Goal: Check status

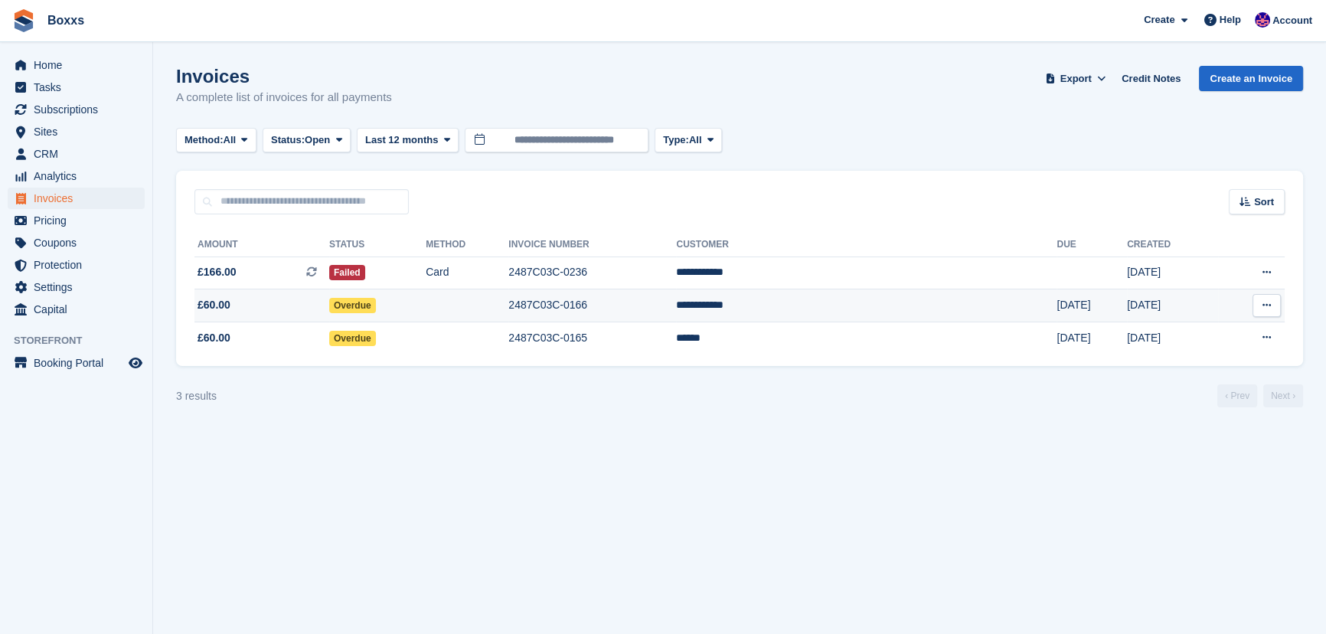
click at [508, 307] on td at bounding box center [467, 305] width 83 height 33
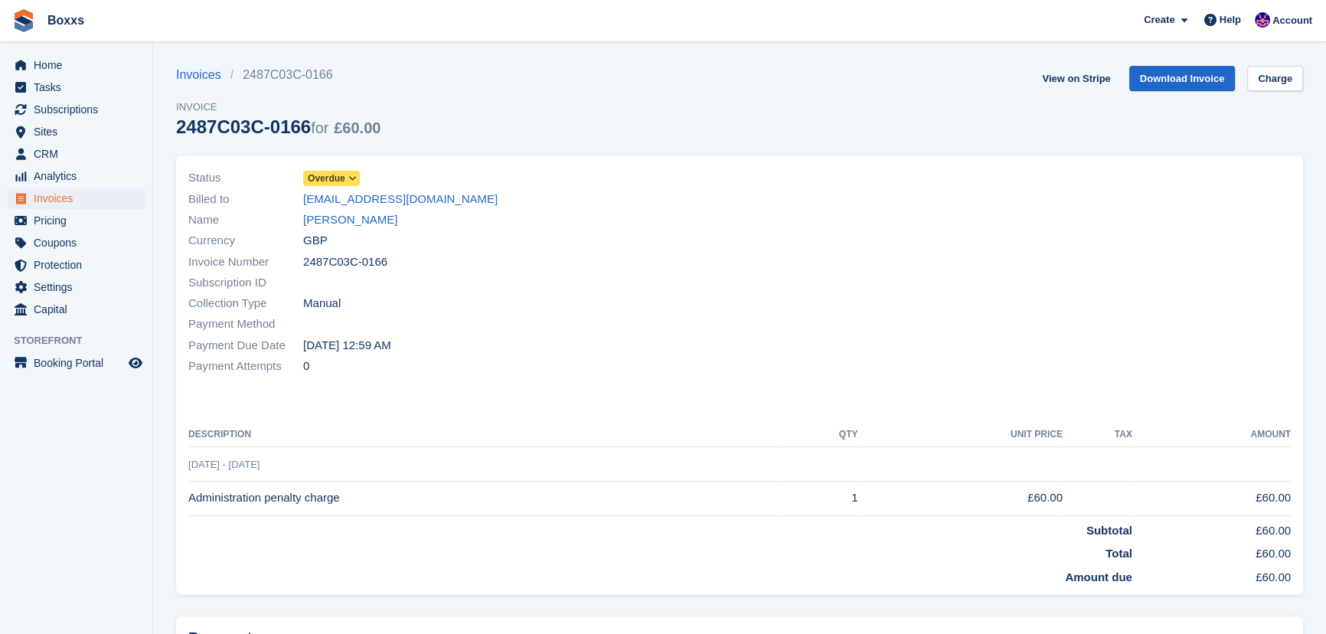
drag, startPoint x: 446, startPoint y: 387, endPoint x: 175, endPoint y: 183, distance: 339.4
click at [176, 183] on div "Status Overdue Billed to [EMAIL_ADDRESS][DOMAIN_NAME] Name [PERSON_NAME] Curren…" at bounding box center [739, 374] width 1127 height 439
drag, startPoint x: 176, startPoint y: 178, endPoint x: 493, endPoint y: 364, distance: 367.9
click at [493, 364] on div "Status Overdue Billed to [EMAIL_ADDRESS][DOMAIN_NAME] Name [PERSON_NAME] Curren…" at bounding box center [739, 374] width 1127 height 439
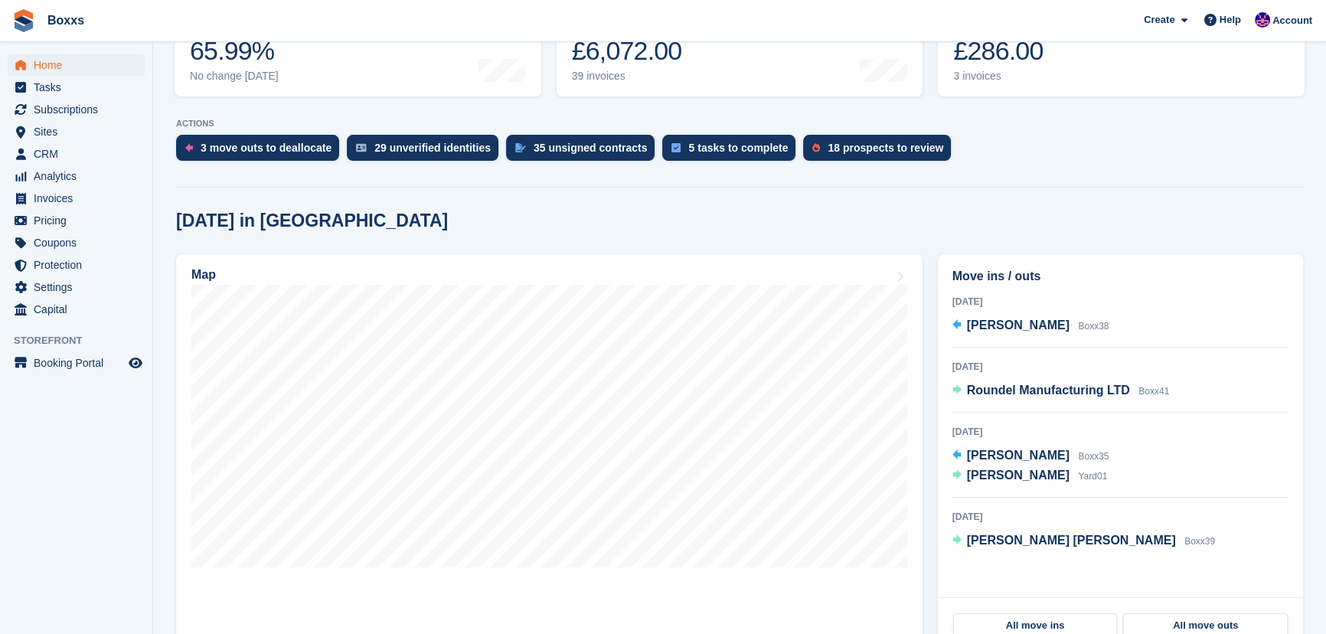
scroll to position [278, 0]
